Goal: Information Seeking & Learning: Learn about a topic

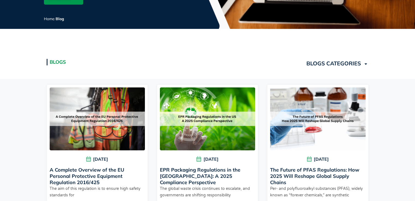
scroll to position [92, 0]
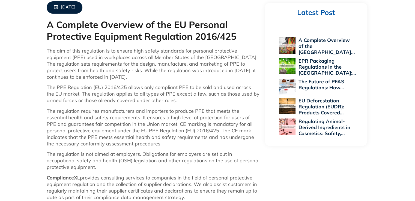
scroll to position [243, 0]
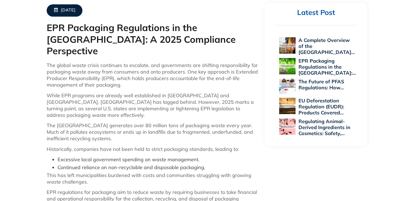
scroll to position [239, 0]
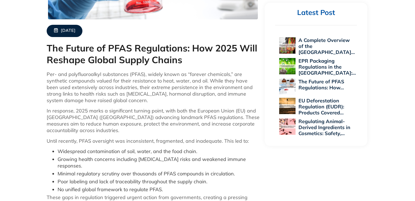
scroll to position [200, 0]
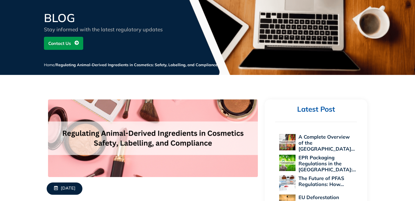
scroll to position [45, 0]
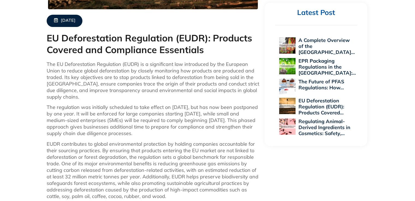
scroll to position [245, 0]
